Goal: Information Seeking & Learning: Learn about a topic

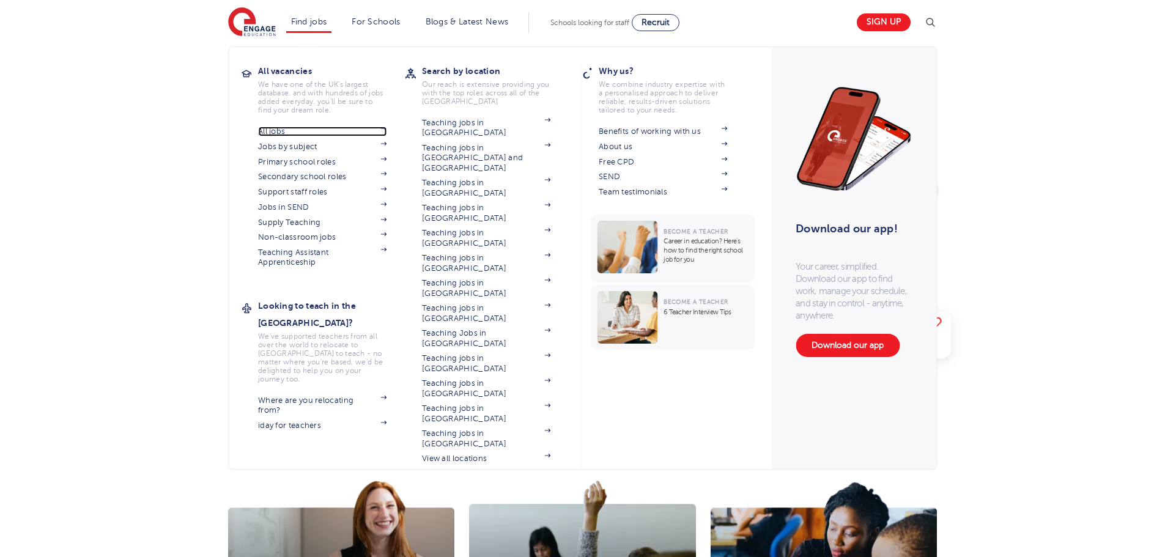
click at [287, 133] on link "All jobs" at bounding box center [322, 132] width 128 height 10
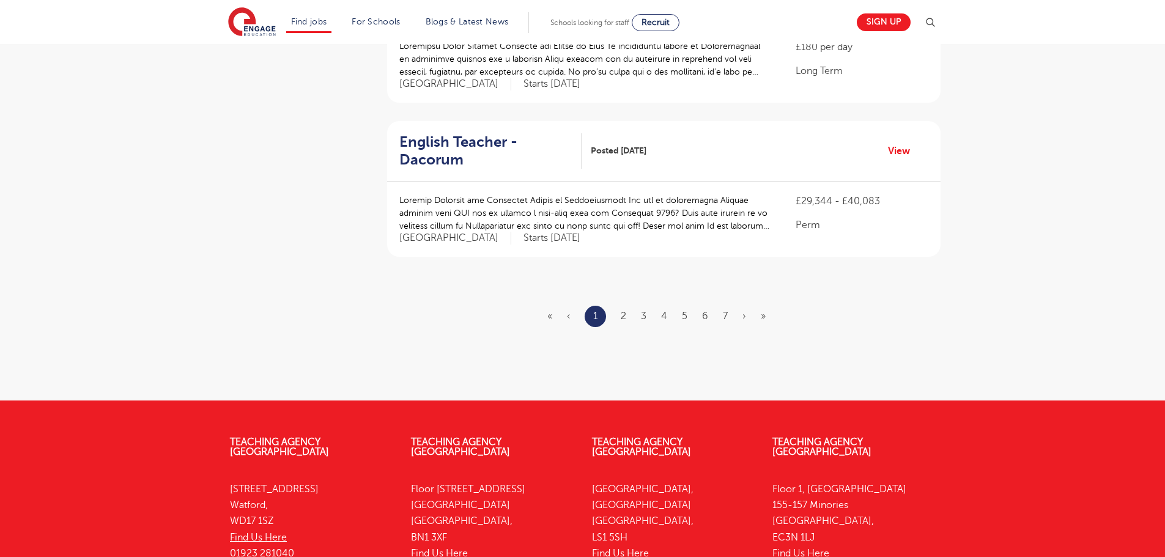
scroll to position [1406, 0]
click at [645, 311] on link "3" at bounding box center [644, 316] width 6 height 11
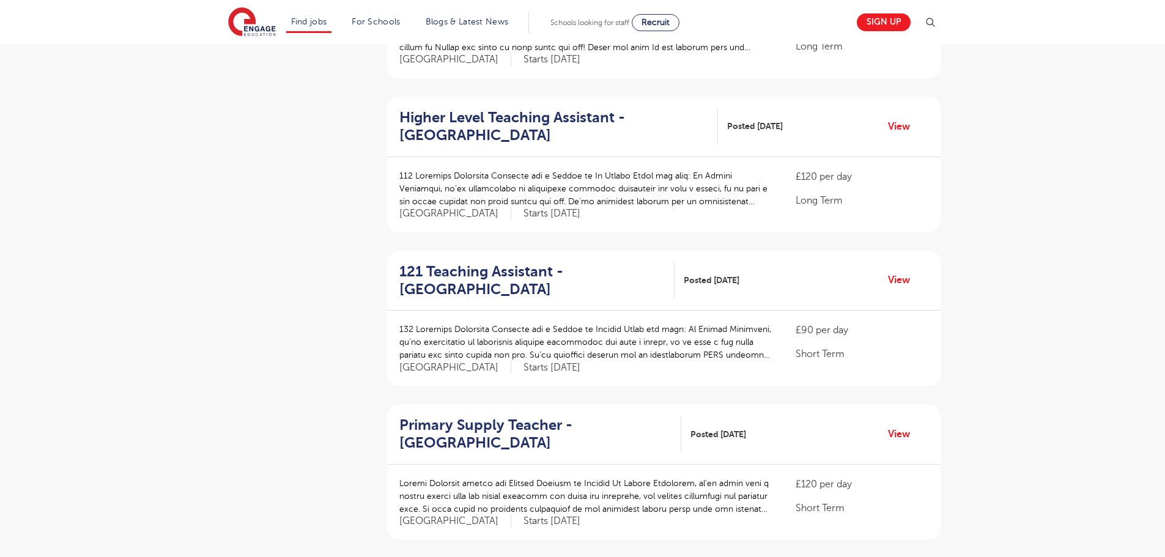
scroll to position [367, 0]
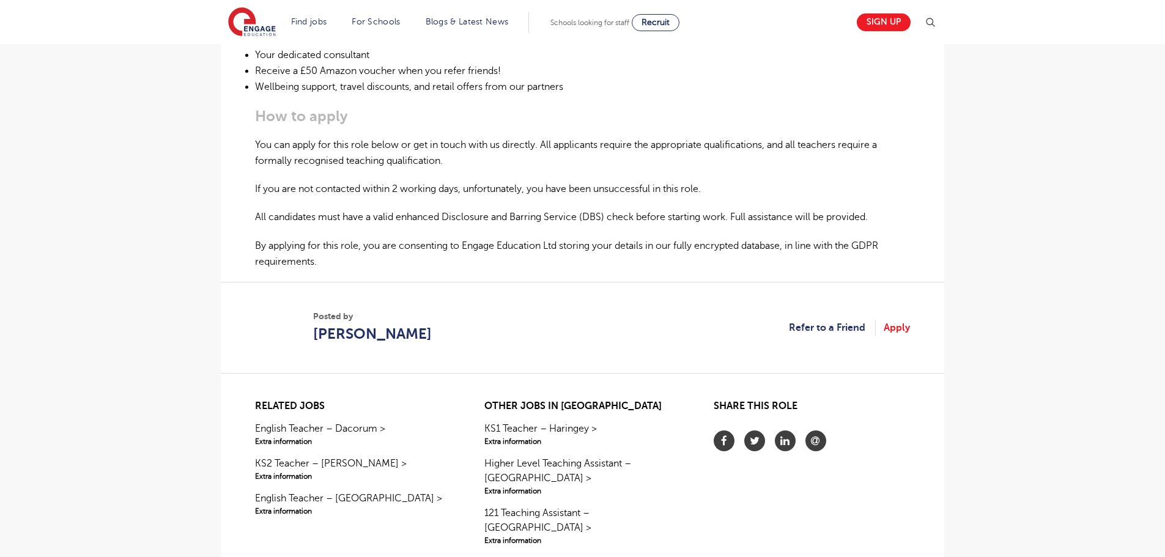
scroll to position [673, 0]
